Goal: Find specific page/section: Find specific page/section

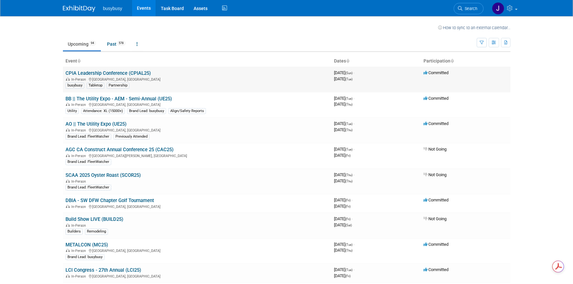
click at [127, 74] on link "CPIA Leadership Conference (CPIAL25)" at bounding box center [108, 73] width 85 height 6
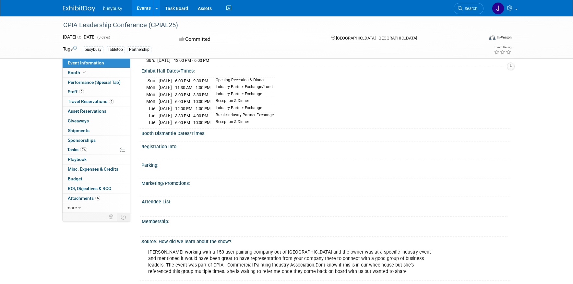
scroll to position [462, 0]
click at [68, 73] on span "Booth" at bounding box center [78, 72] width 20 height 5
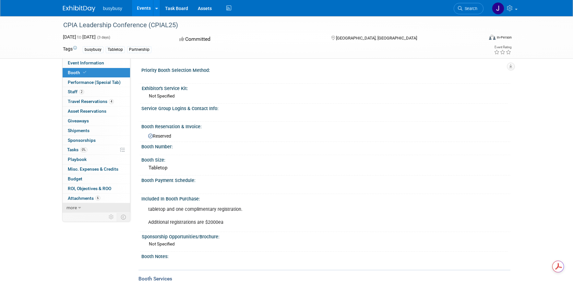
scroll to position [0, 0]
click at [78, 208] on icon at bounding box center [79, 208] width 3 height 5
